Goal: Information Seeking & Learning: Learn about a topic

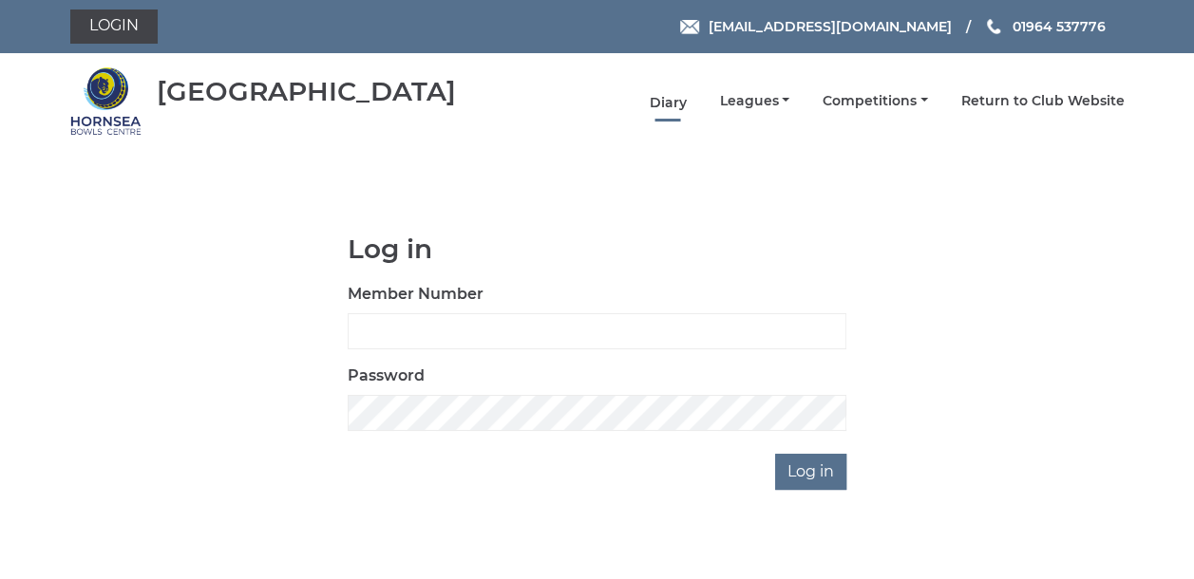
click at [677, 100] on link "Diary" at bounding box center [667, 103] width 37 height 18
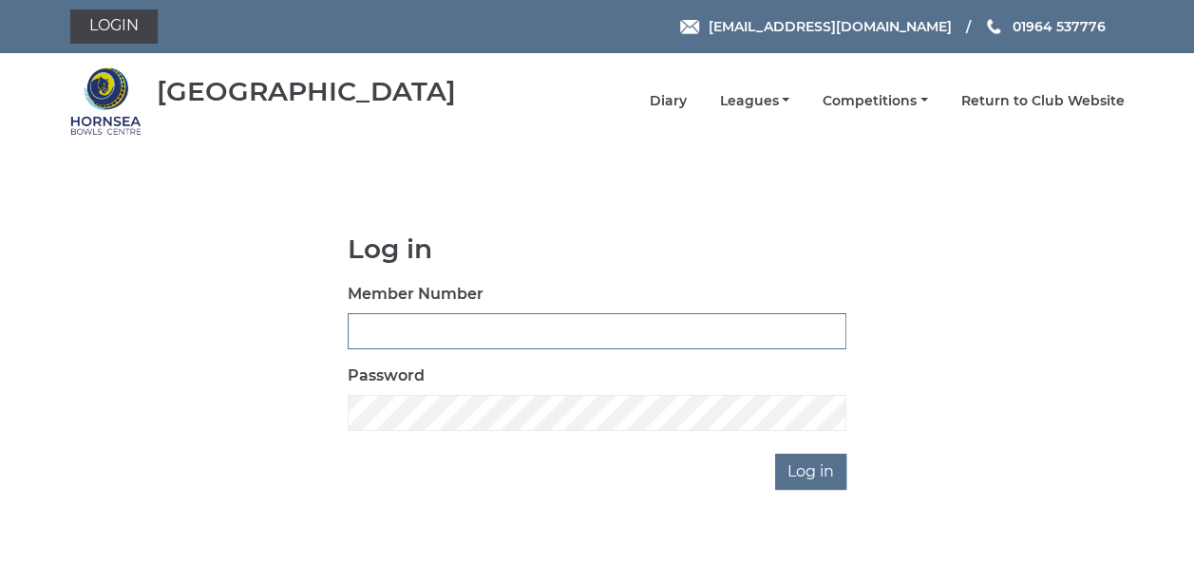
click at [370, 331] on input "Member Number" at bounding box center [597, 331] width 499 height 36
type input "0790"
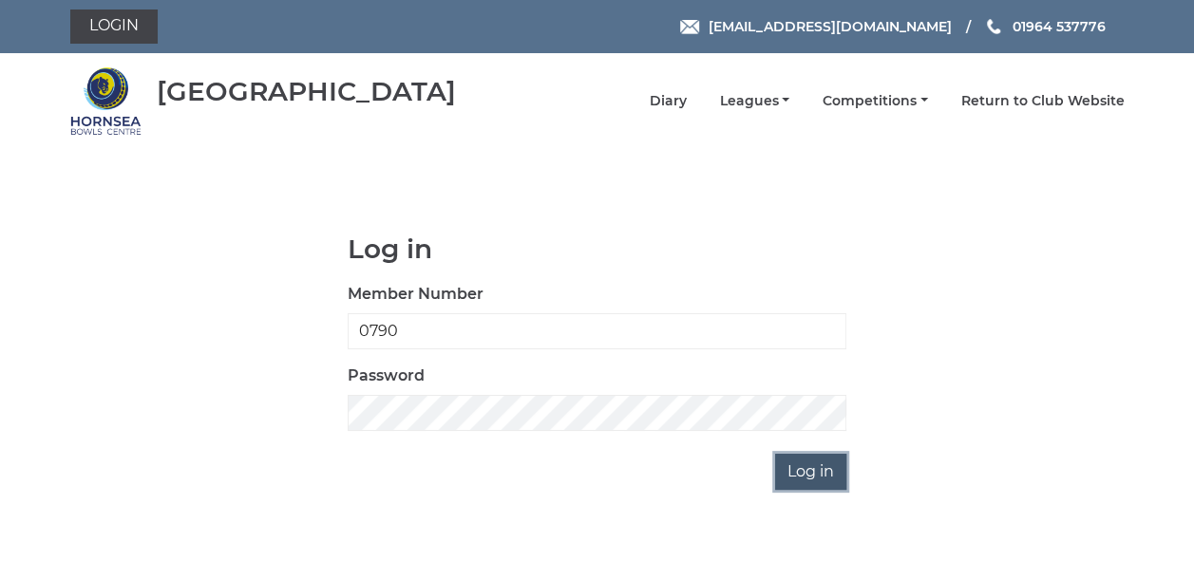
click at [786, 466] on input "Log in" at bounding box center [810, 472] width 71 height 36
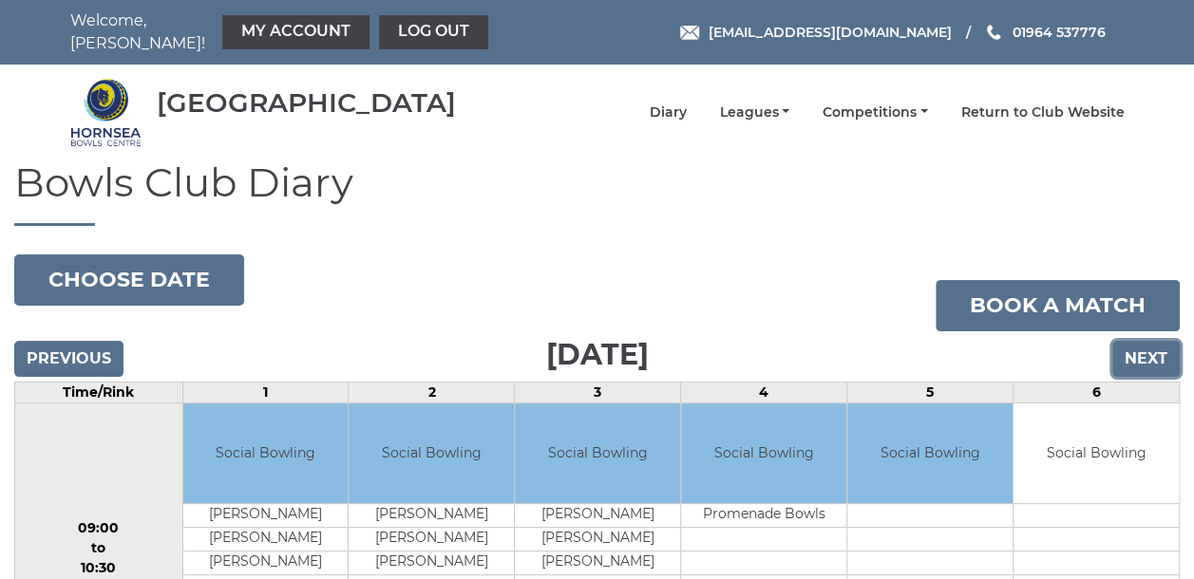
click at [1150, 345] on input "Next" at bounding box center [1145, 359] width 67 height 36
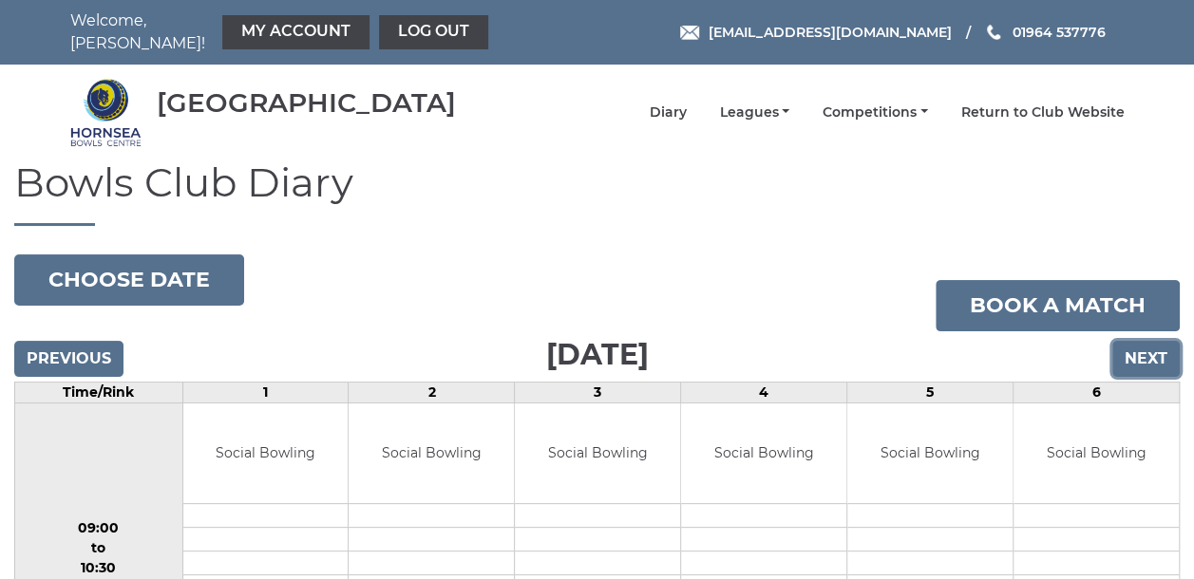
click at [1171, 347] on input "Next" at bounding box center [1145, 359] width 67 height 36
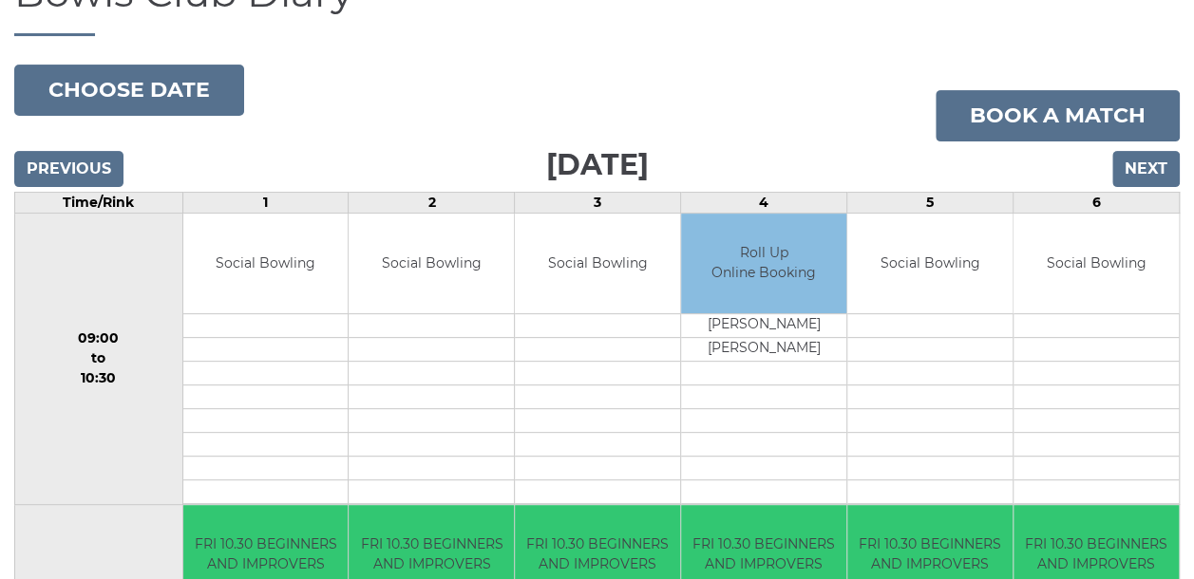
scroll to position [95, 0]
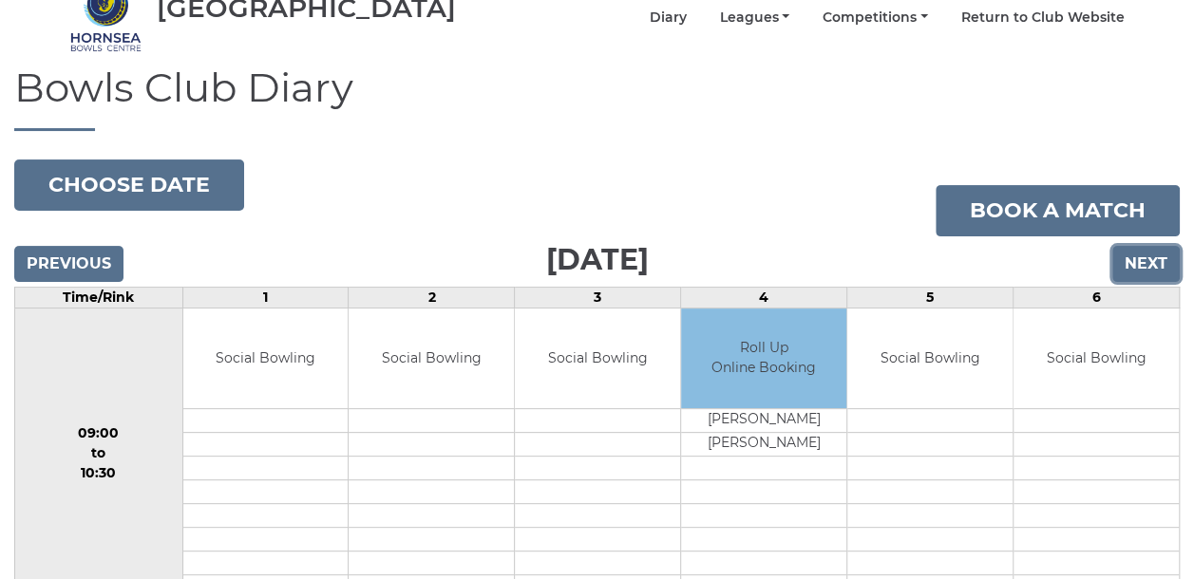
click at [1126, 256] on input "Next" at bounding box center [1145, 264] width 67 height 36
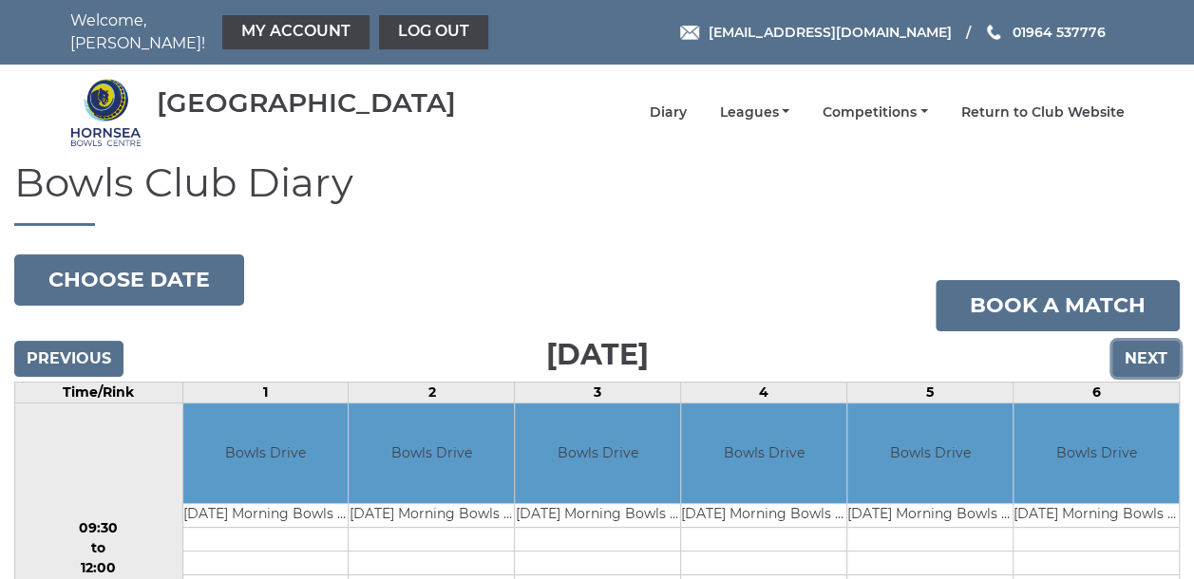
click at [1136, 345] on input "Next" at bounding box center [1145, 359] width 67 height 36
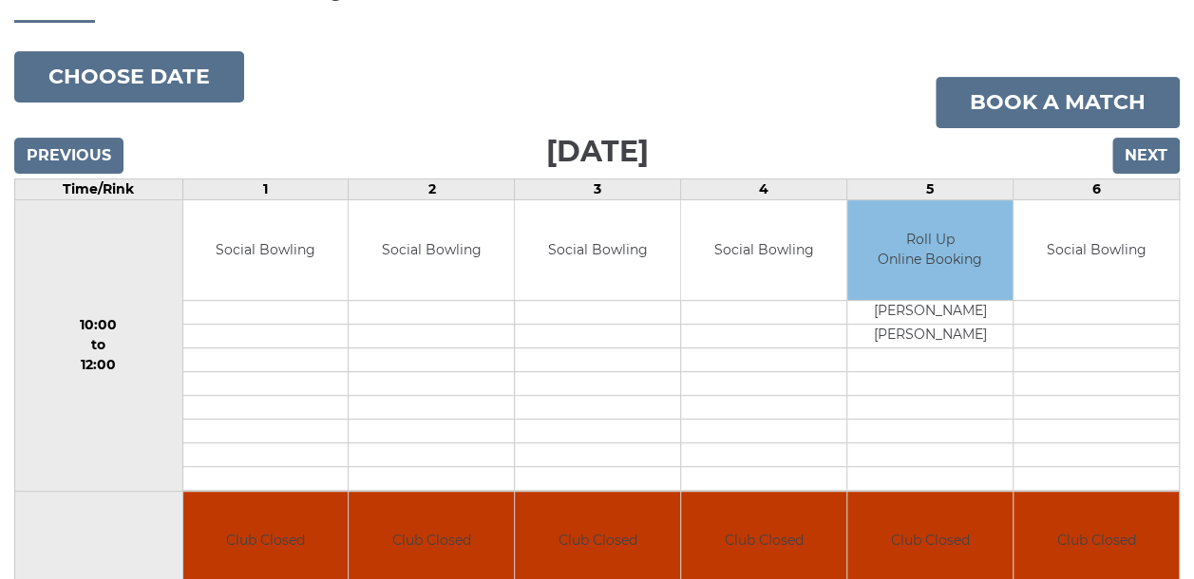
scroll to position [95, 0]
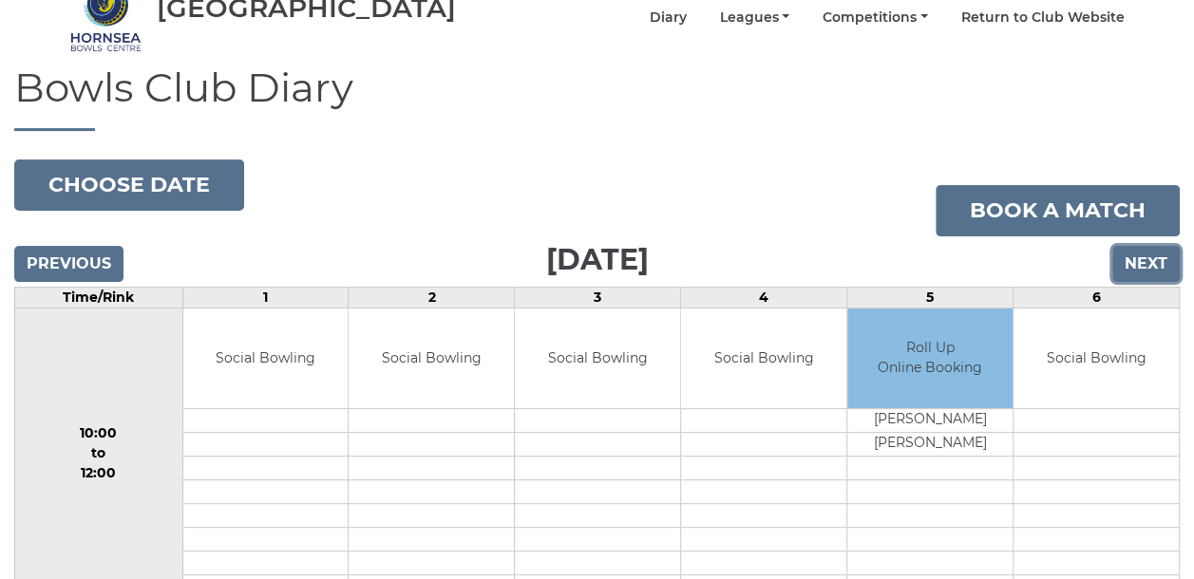
click at [1135, 247] on input "Next" at bounding box center [1145, 264] width 67 height 36
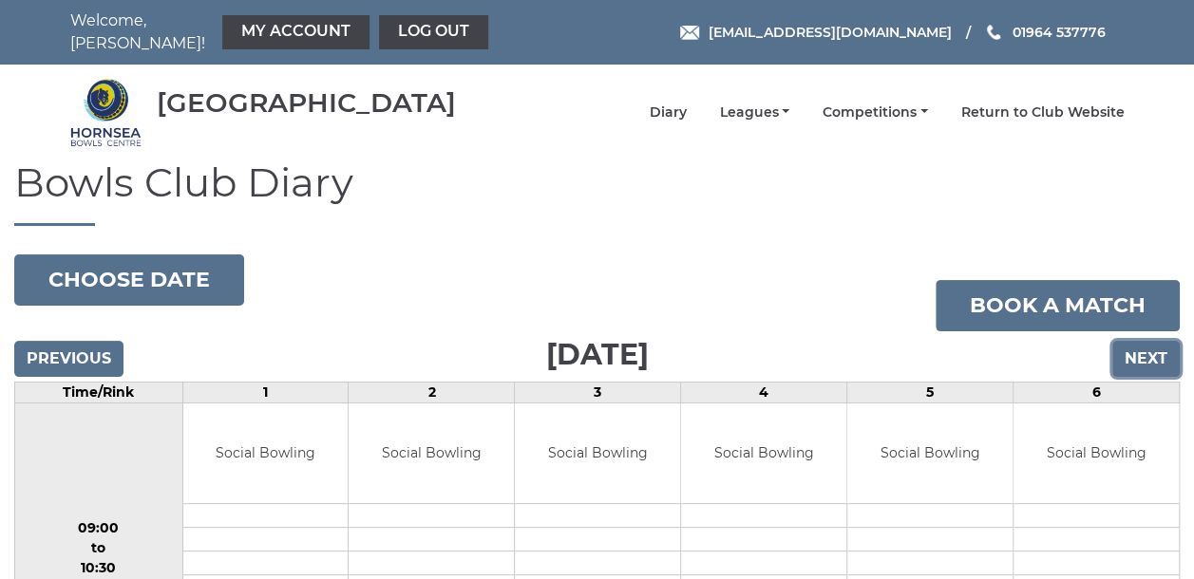
click at [1151, 341] on input "Next" at bounding box center [1145, 359] width 67 height 36
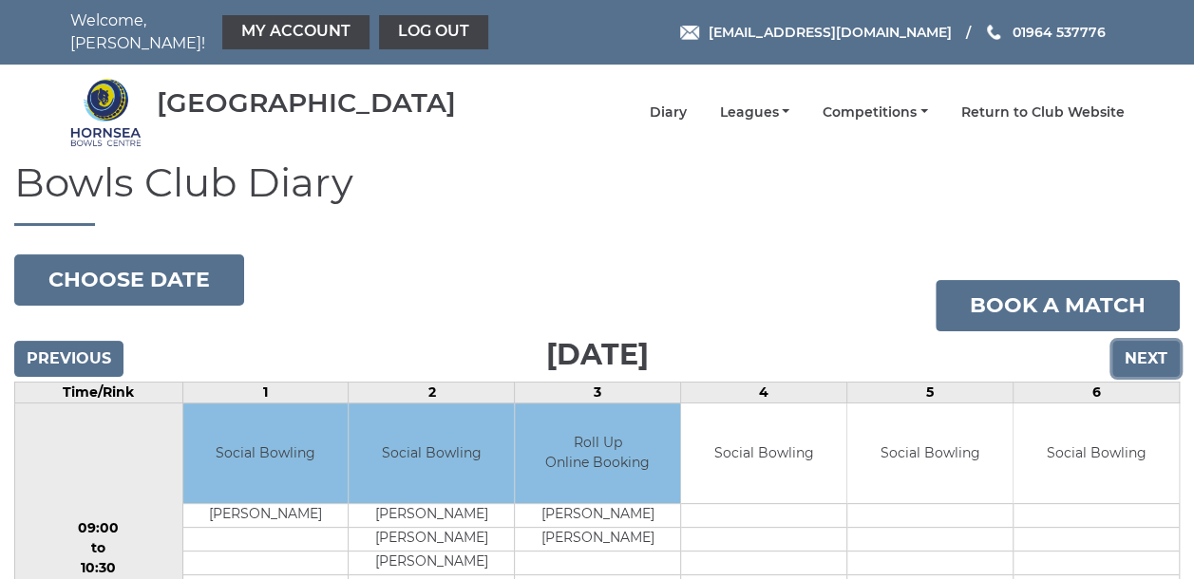
click at [1153, 352] on input "Next" at bounding box center [1145, 359] width 67 height 36
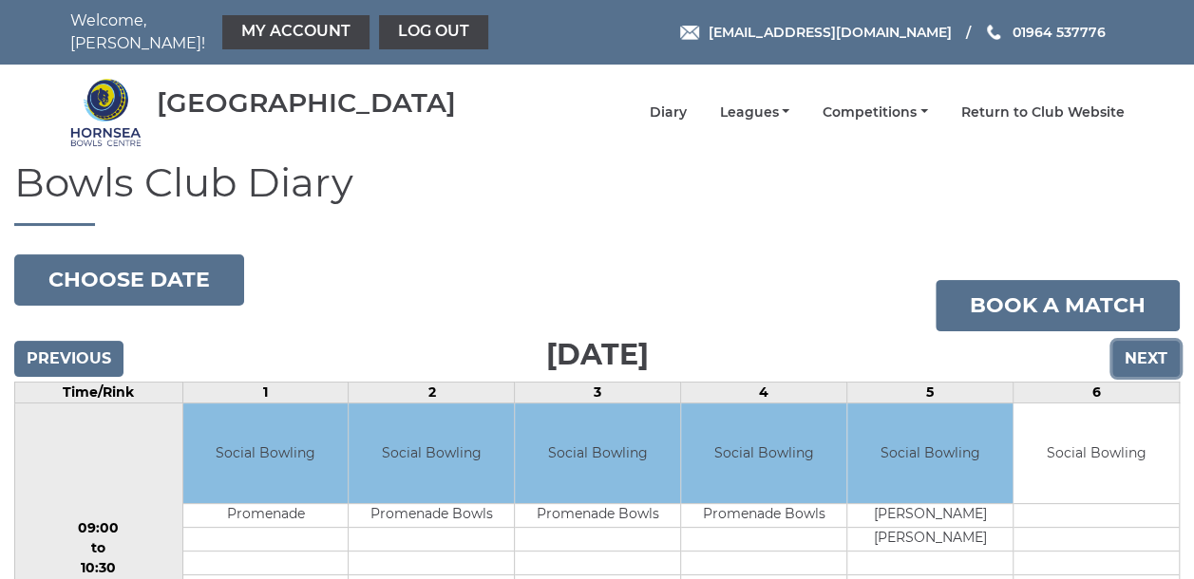
click at [1155, 349] on input "Next" at bounding box center [1145, 359] width 67 height 36
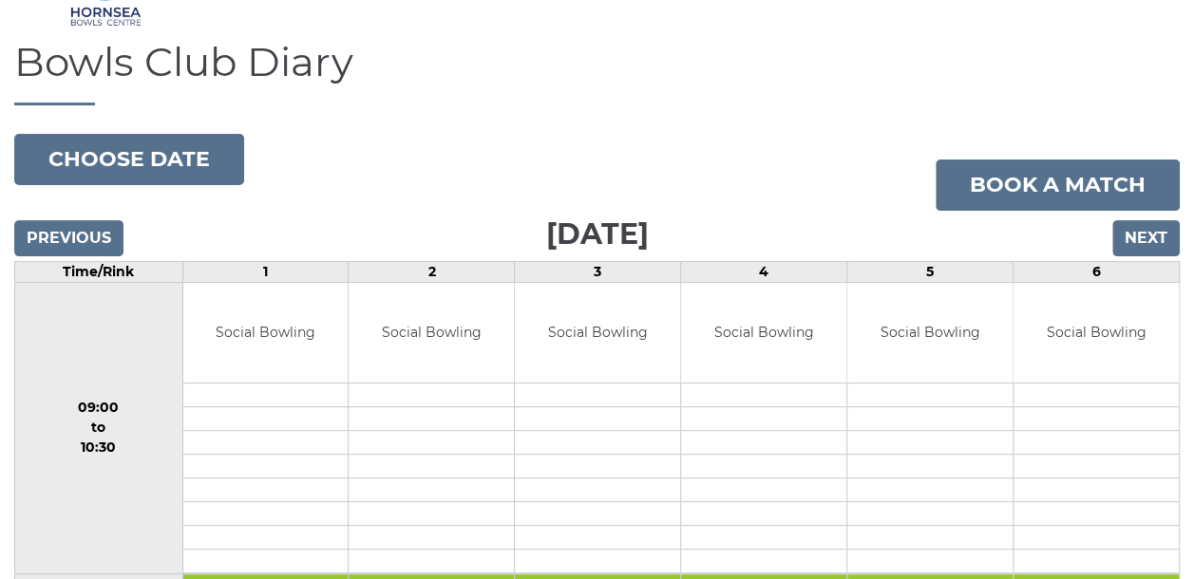
scroll to position [95, 0]
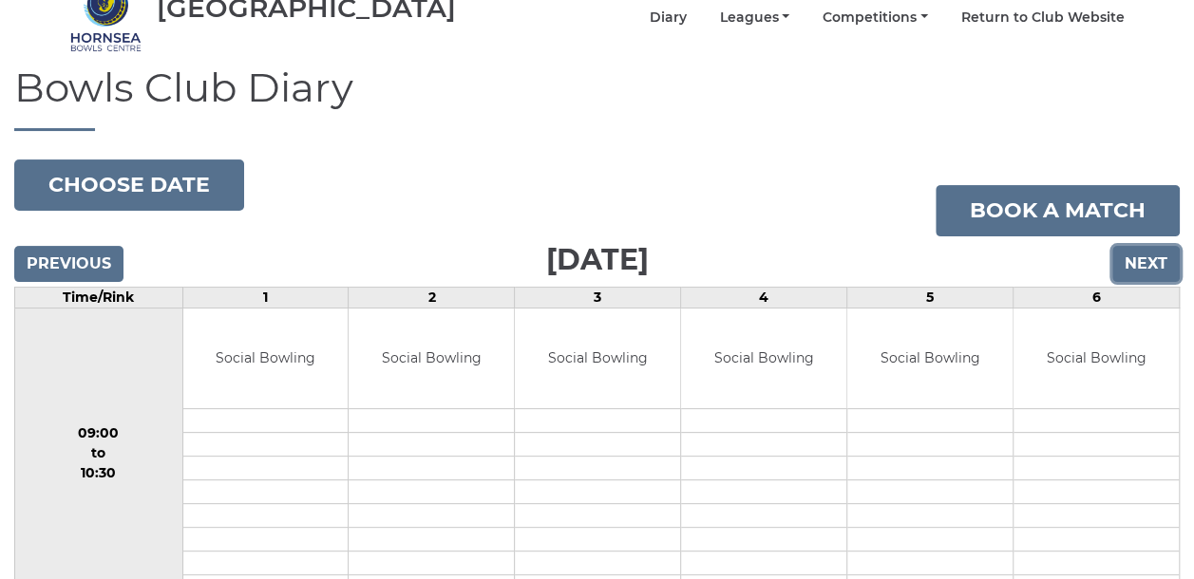
click at [1123, 252] on input "Next" at bounding box center [1145, 264] width 67 height 36
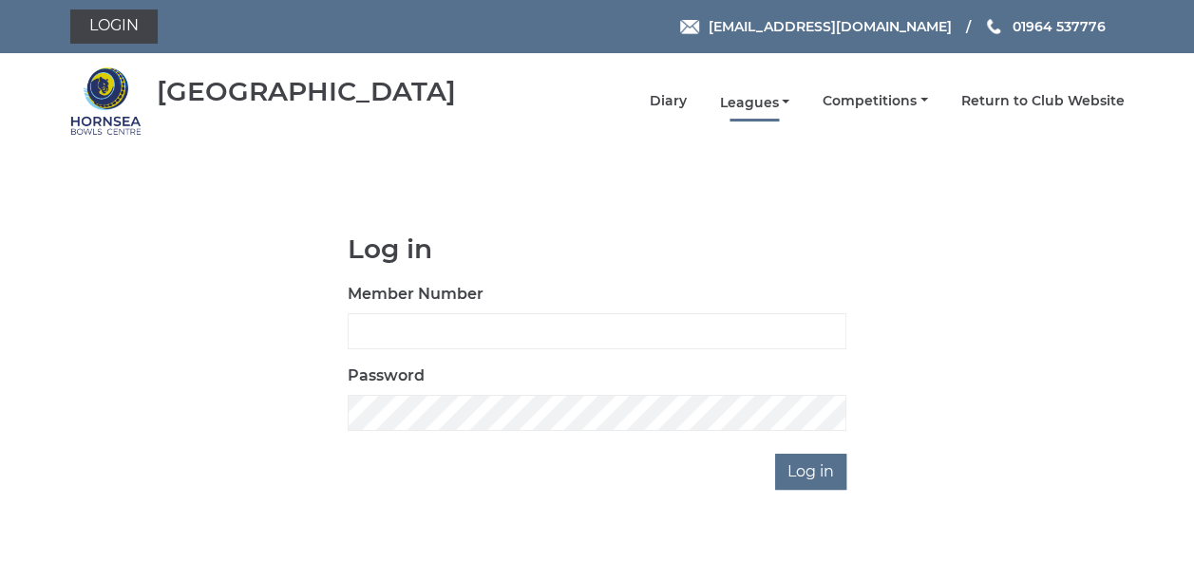
click at [756, 103] on link "Leagues" at bounding box center [754, 103] width 70 height 18
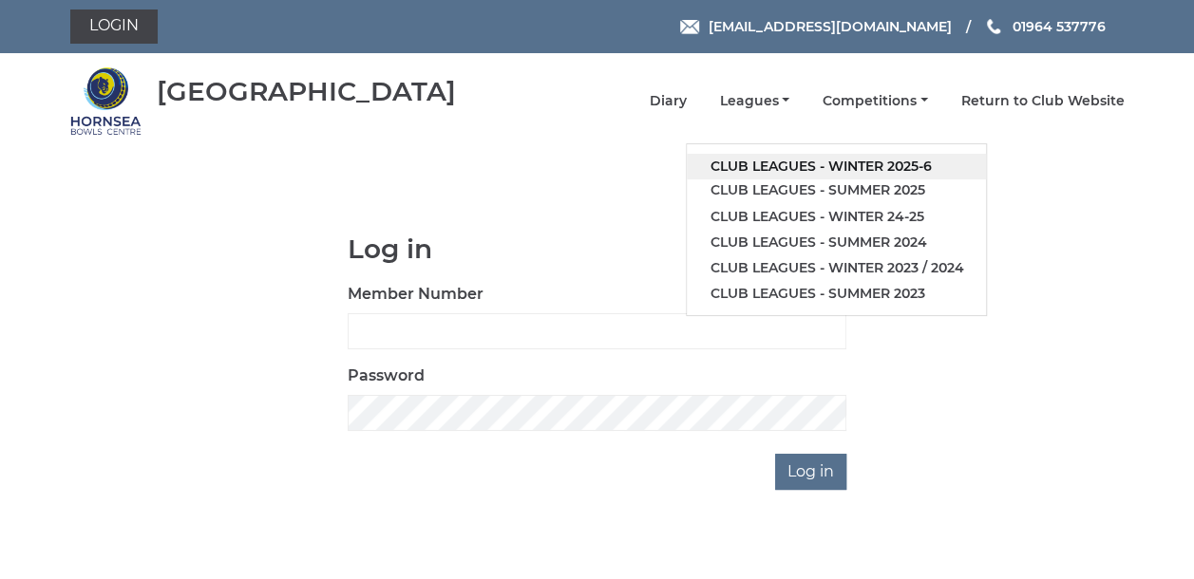
click at [766, 160] on link "Club leagues - Winter 2025-6" at bounding box center [836, 167] width 299 height 26
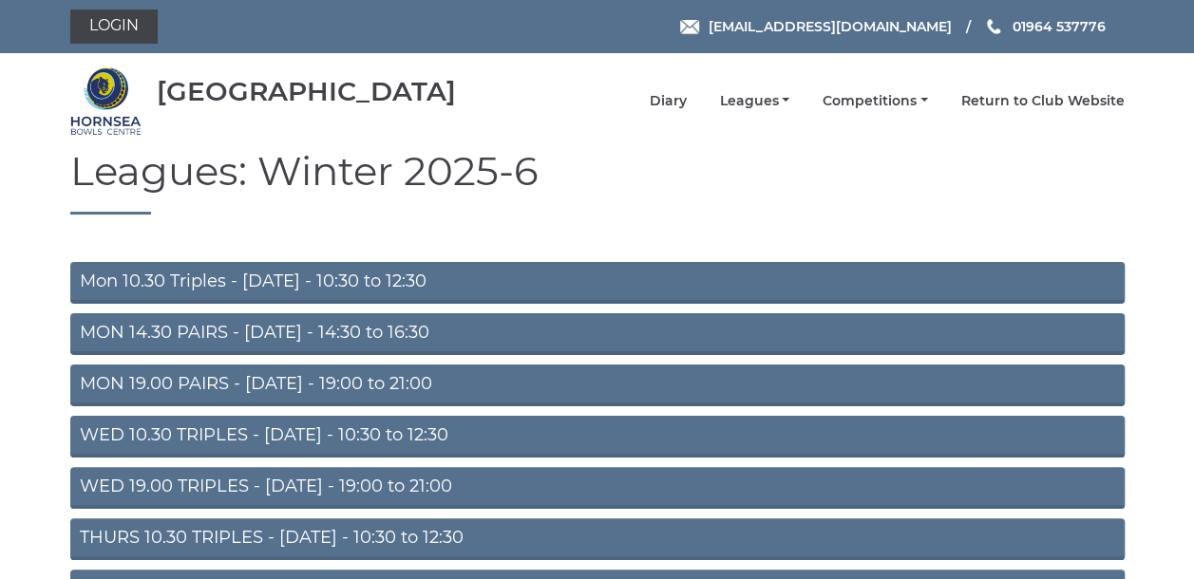
click at [166, 338] on link "MON 14.30 PAIRS - [DATE] - 14:30 to 16:30" at bounding box center [597, 334] width 1054 height 42
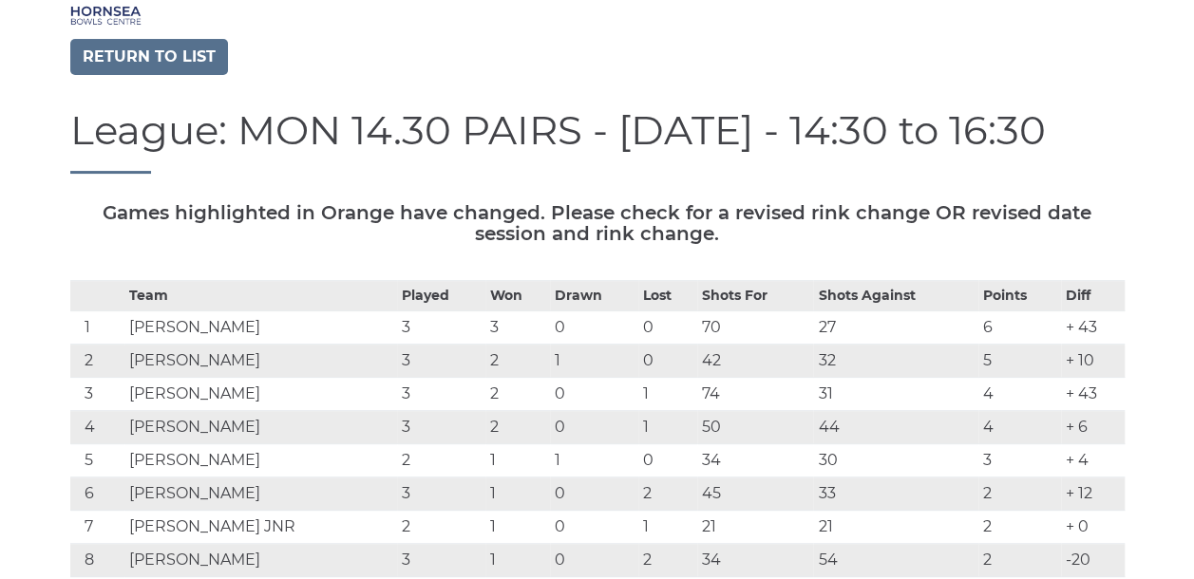
scroll to position [95, 0]
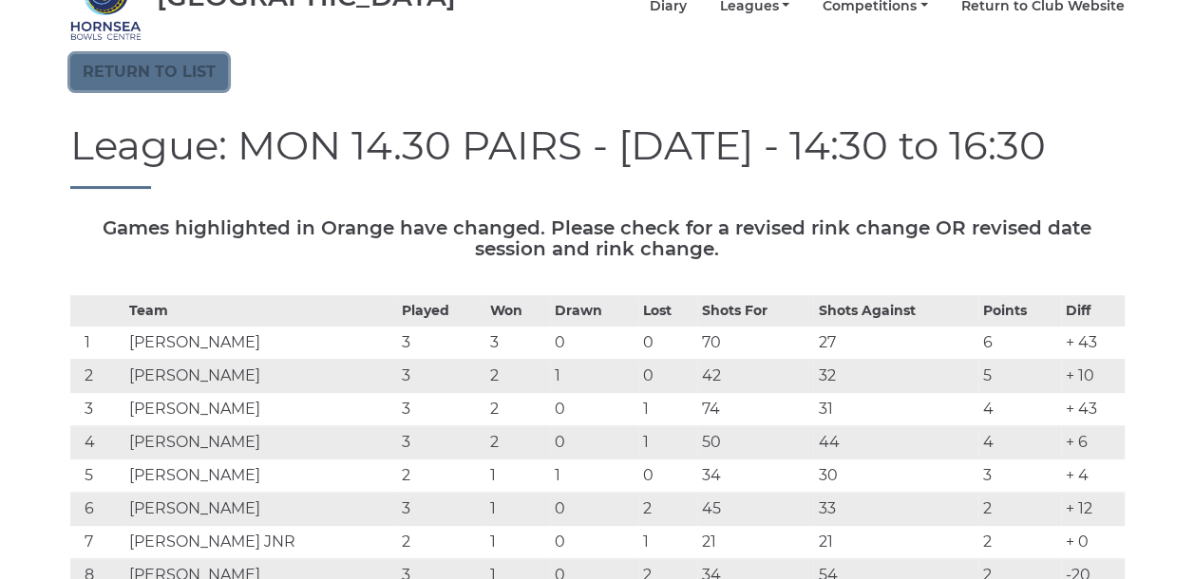
click at [132, 76] on link "Return to list" at bounding box center [149, 72] width 158 height 36
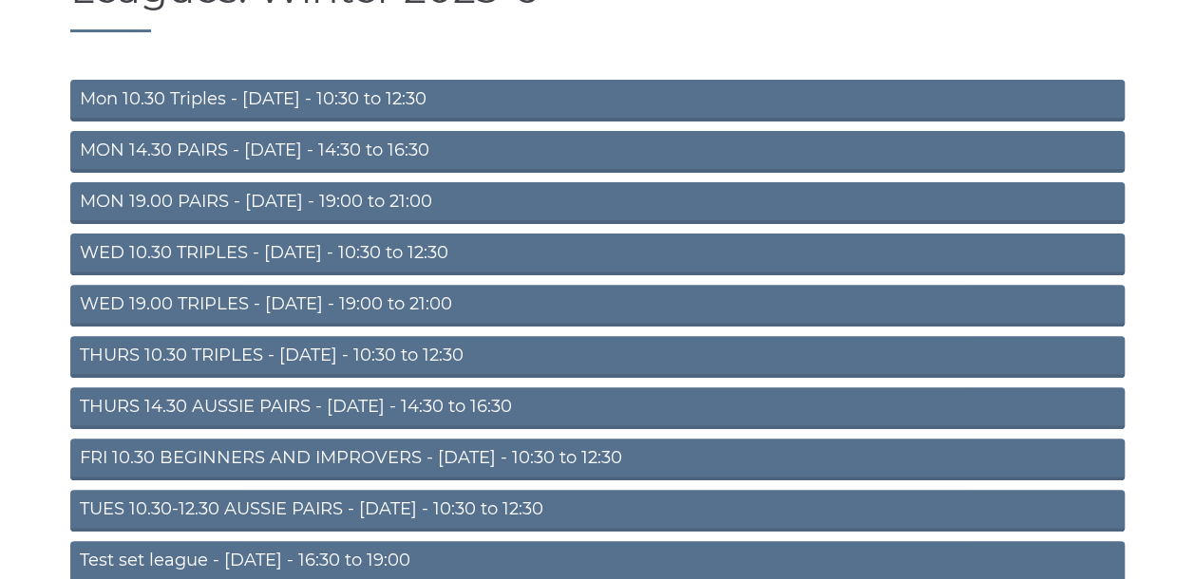
scroll to position [190, 0]
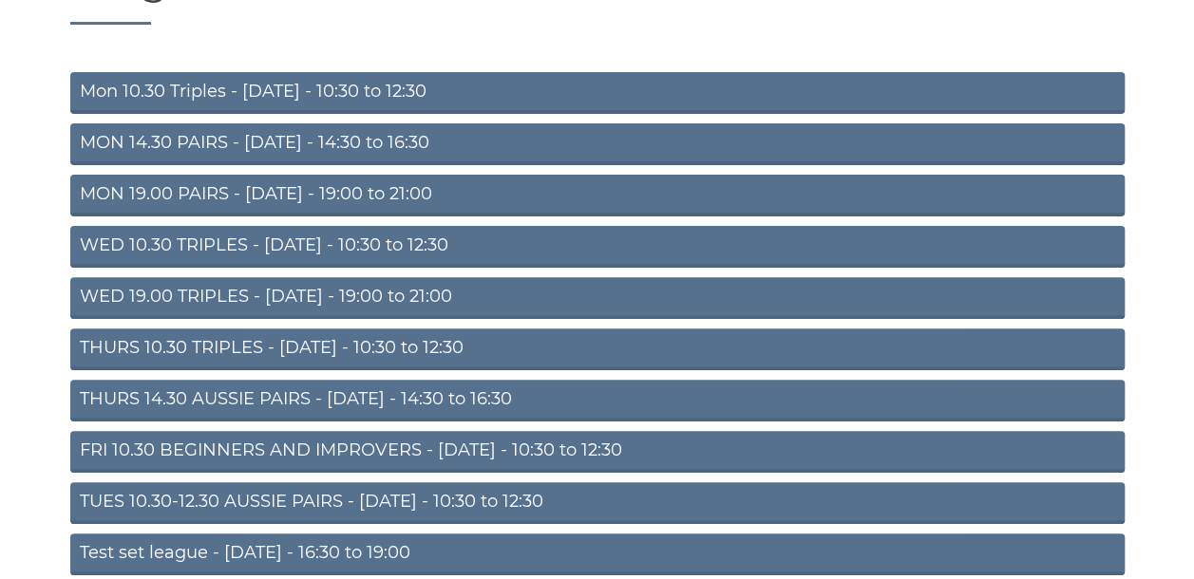
click at [173, 500] on link "TUES 10.30-12.30 AUSSIE PAIRS - [DATE] - 10:30 to 12:30" at bounding box center [597, 503] width 1054 height 42
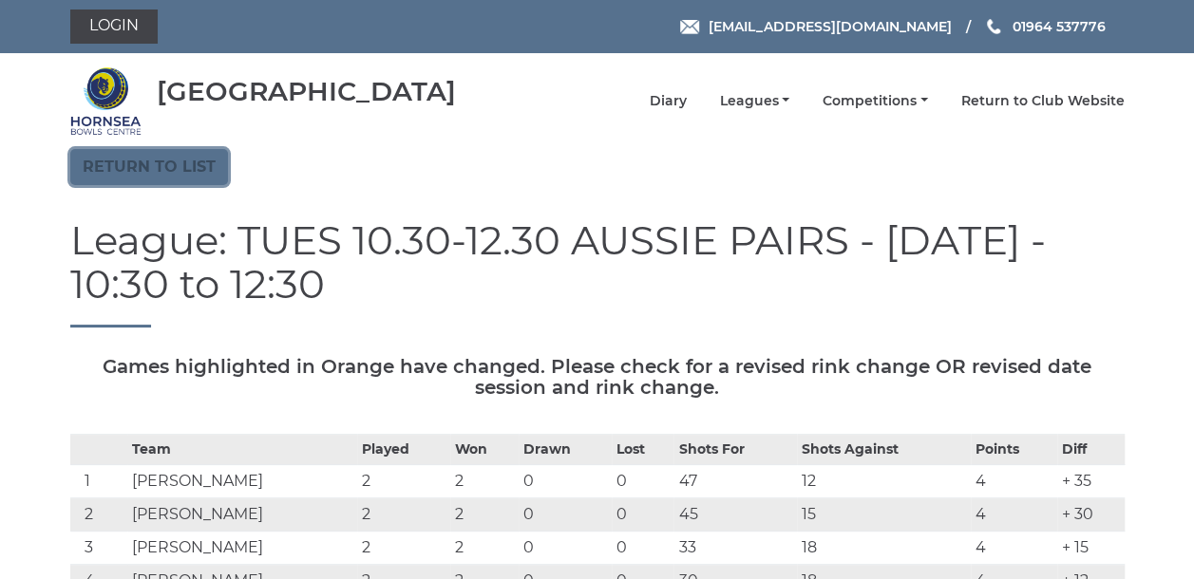
click at [101, 163] on link "Return to list" at bounding box center [149, 167] width 158 height 36
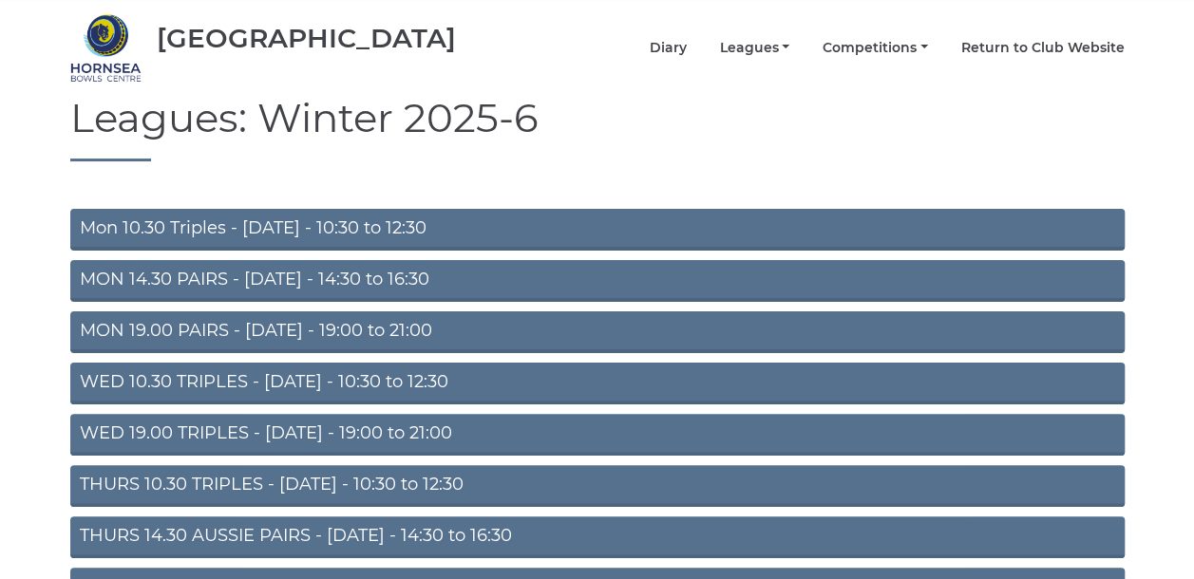
scroll to position [95, 0]
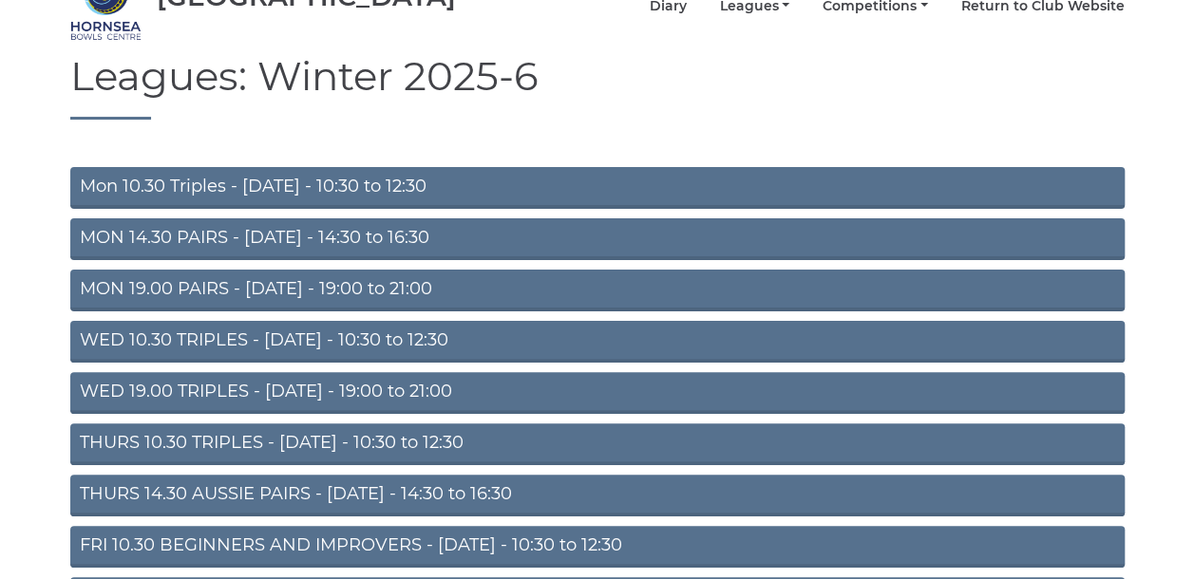
click at [144, 345] on link "WED 10.30 TRIPLES - [DATE] - 10:30 to 12:30" at bounding box center [597, 342] width 1054 height 42
